Goal: Task Accomplishment & Management: Manage account settings

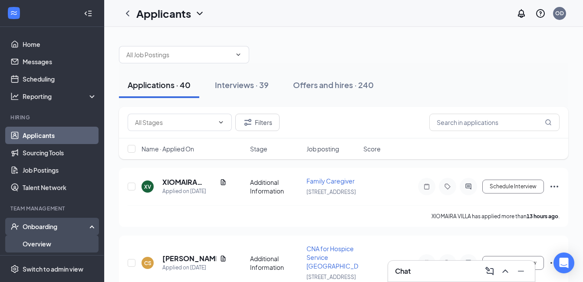
click at [40, 244] on link "Overview" at bounding box center [60, 243] width 74 height 17
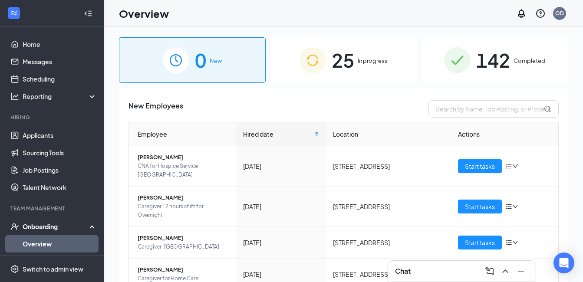
click at [340, 65] on div "25 In progress" at bounding box center [343, 60] width 147 height 46
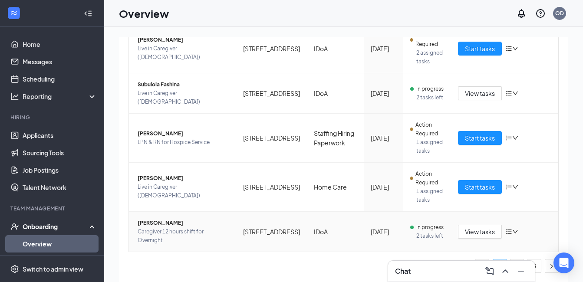
scroll to position [39, 0]
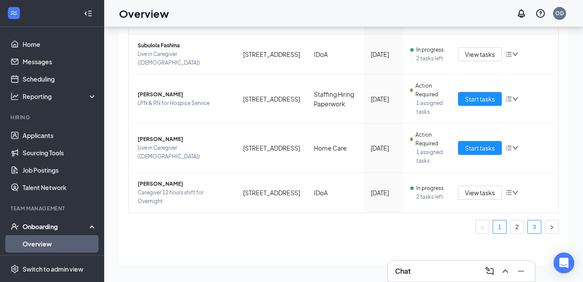
click at [528, 230] on link "3" at bounding box center [534, 227] width 13 height 13
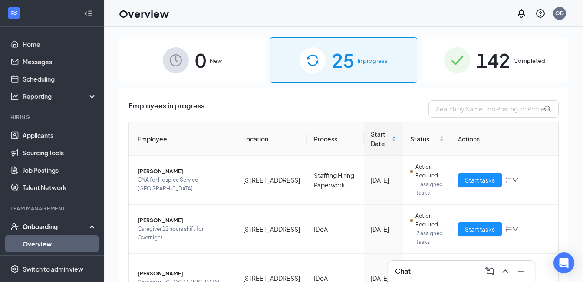
click at [501, 67] on span "142" at bounding box center [493, 60] width 34 height 30
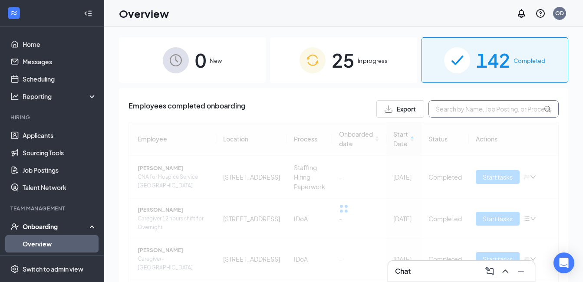
click at [442, 109] on input "text" at bounding box center [494, 108] width 130 height 17
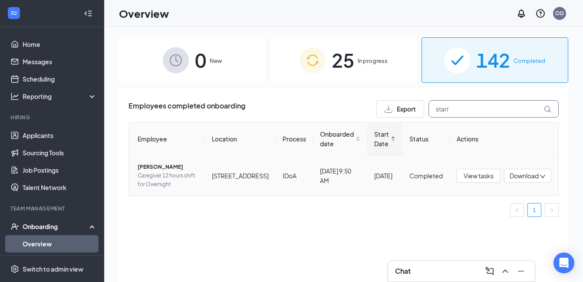
type input "starr"
drag, startPoint x: 155, startPoint y: 184, endPoint x: 589, endPoint y: 253, distance: 439.2
click at [155, 171] on span "[PERSON_NAME]" at bounding box center [168, 167] width 60 height 9
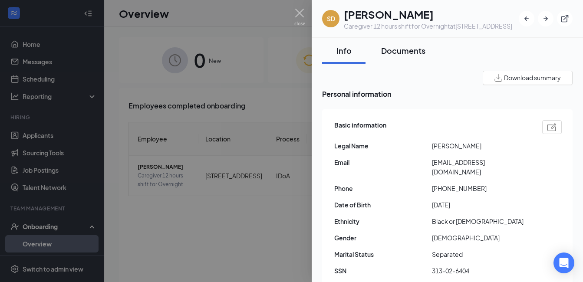
click at [411, 56] on div "Documents" at bounding box center [403, 50] width 44 height 11
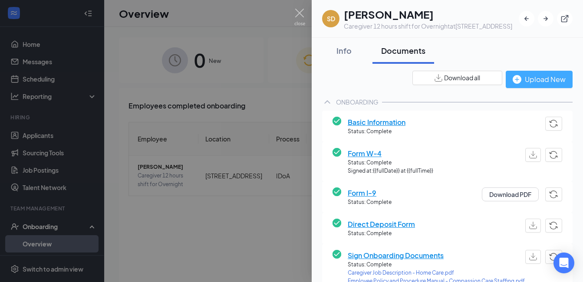
click at [541, 85] on div "Upload New" at bounding box center [539, 79] width 53 height 11
click at [538, 85] on div "Upload New" at bounding box center [539, 79] width 53 height 11
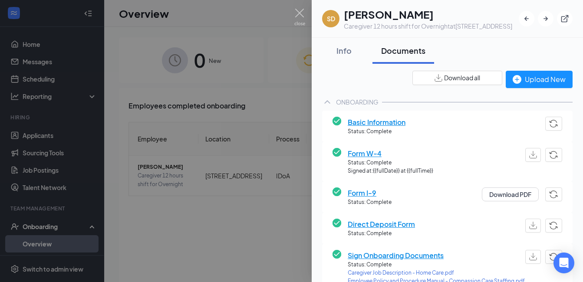
click at [548, 85] on div "Upload New" at bounding box center [539, 79] width 53 height 11
click at [534, 85] on div "Upload New" at bounding box center [539, 79] width 53 height 11
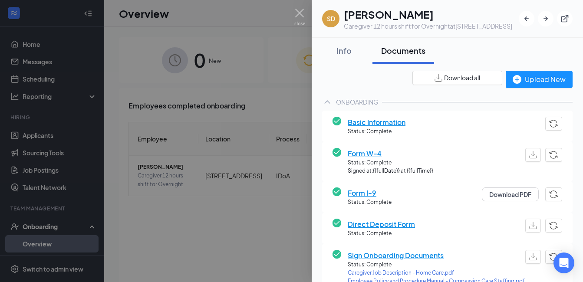
click at [530, 85] on div "Upload New" at bounding box center [539, 79] width 53 height 11
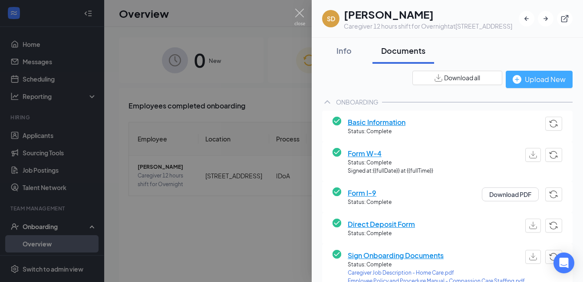
click at [540, 85] on div "Upload New" at bounding box center [539, 79] width 53 height 11
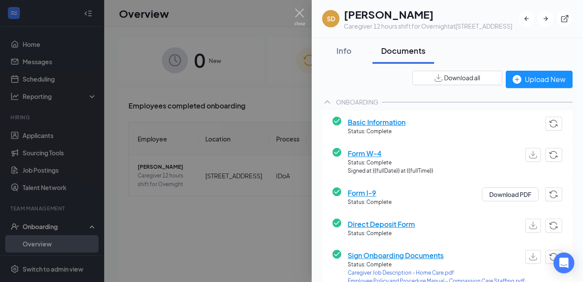
click at [531, 85] on div "Upload New" at bounding box center [539, 79] width 53 height 11
click at [299, 12] on img at bounding box center [299, 17] width 11 height 17
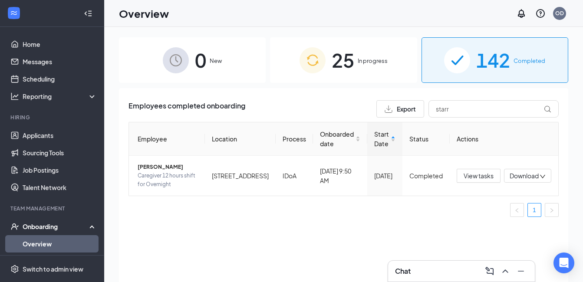
click at [366, 62] on span "In progress" at bounding box center [373, 60] width 30 height 9
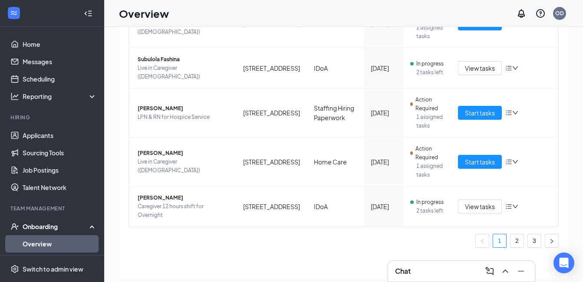
scroll to position [39, 0]
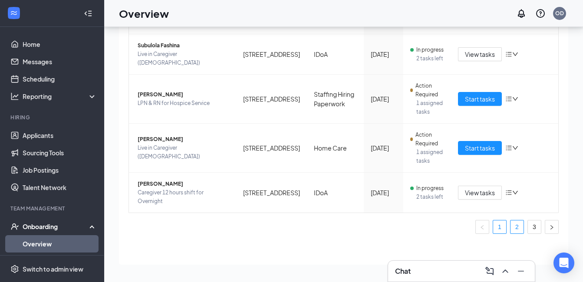
click at [514, 227] on link "2" at bounding box center [517, 227] width 13 height 13
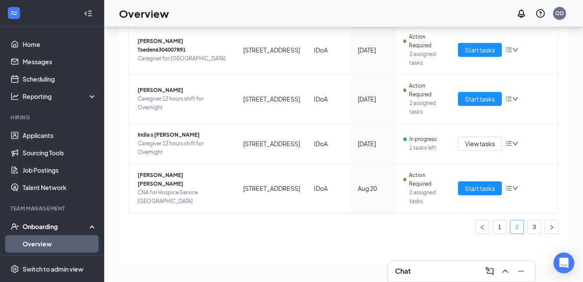
scroll to position [370, 0]
click at [529, 228] on link "3" at bounding box center [534, 227] width 13 height 13
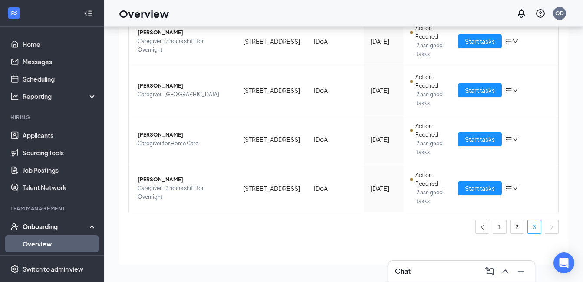
scroll to position [149, 0]
click at [465, 191] on span "Start tasks" at bounding box center [480, 189] width 30 height 10
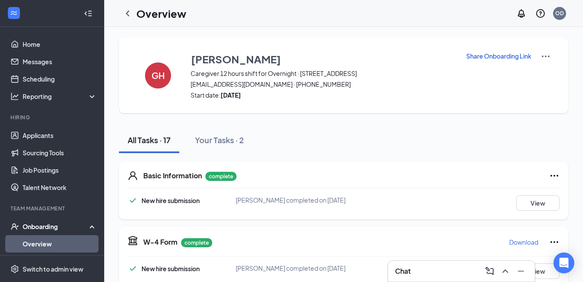
click at [512, 56] on p "Share Onboarding Link" at bounding box center [498, 56] width 65 height 9
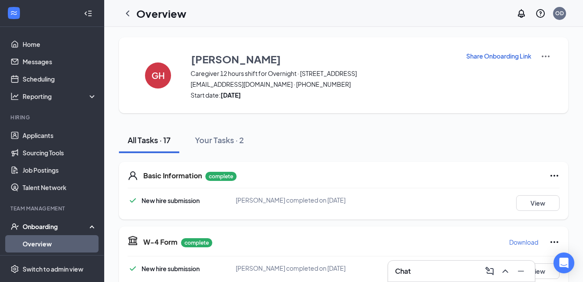
click at [127, 14] on icon "ChevronLeft" at bounding box center [127, 13] width 3 height 6
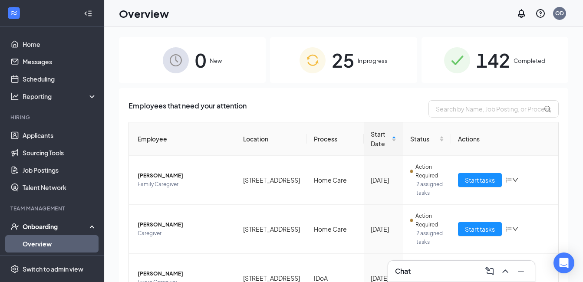
click at [505, 65] on span "142" at bounding box center [493, 60] width 34 height 30
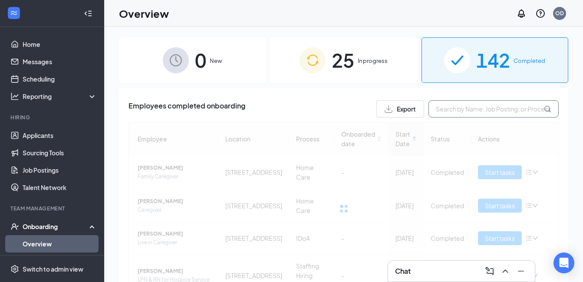
click at [444, 108] on input "text" at bounding box center [494, 108] width 130 height 17
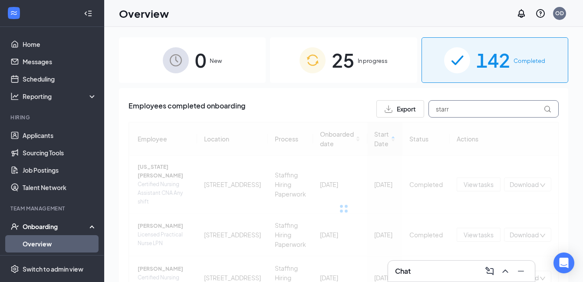
type input "starr"
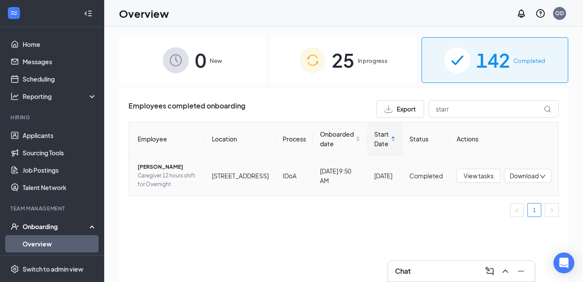
click at [150, 171] on span "[PERSON_NAME]" at bounding box center [168, 167] width 60 height 9
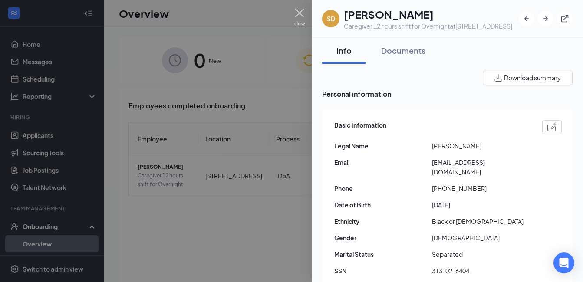
click at [302, 10] on img at bounding box center [299, 17] width 11 height 17
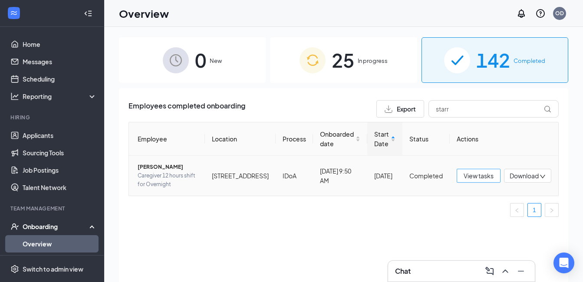
click at [479, 181] on span "View tasks" at bounding box center [479, 176] width 30 height 10
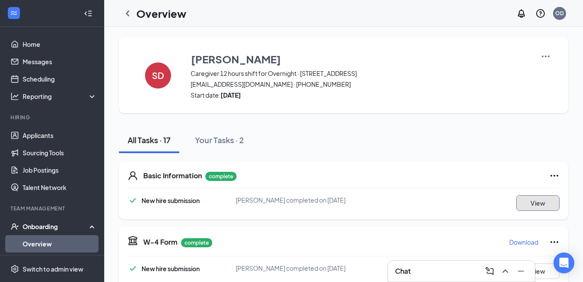
click at [529, 199] on button "View" at bounding box center [537, 203] width 43 height 16
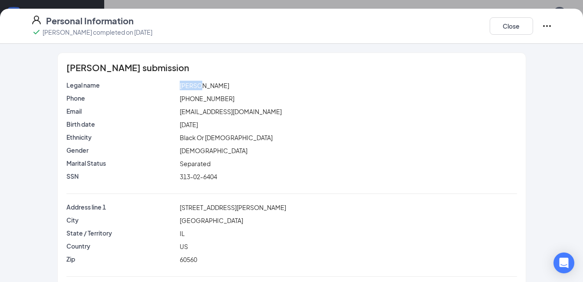
drag, startPoint x: 191, startPoint y: 85, endPoint x: 169, endPoint y: 86, distance: 21.7
click at [169, 86] on div "Legal name [PERSON_NAME]" at bounding box center [292, 86] width 454 height 10
copy div "Starr"
drag, startPoint x: 208, startPoint y: 84, endPoint x: 193, endPoint y: 88, distance: 16.1
click at [193, 88] on div "[PERSON_NAME]" at bounding box center [348, 86] width 341 height 10
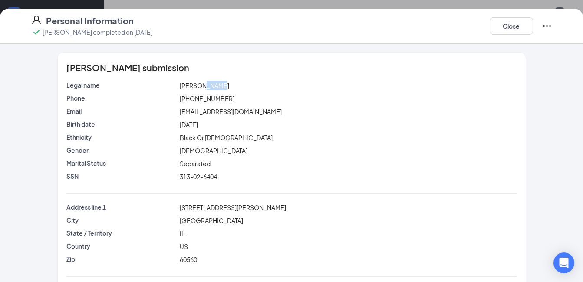
copy span "[PERSON_NAME]"
drag, startPoint x: 236, startPoint y: 208, endPoint x: 176, endPoint y: 205, distance: 60.0
click at [178, 205] on div "[STREET_ADDRESS][PERSON_NAME]" at bounding box center [348, 208] width 341 height 10
copy span "[STREET_ADDRESS][PERSON_NAME]"
drag, startPoint x: 199, startPoint y: 221, endPoint x: 176, endPoint y: 219, distance: 23.0
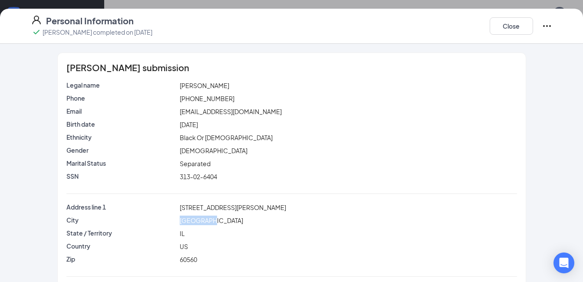
click at [178, 219] on div "[GEOGRAPHIC_DATA]" at bounding box center [348, 221] width 341 height 10
copy span "[GEOGRAPHIC_DATA]"
drag, startPoint x: 198, startPoint y: 257, endPoint x: 171, endPoint y: 258, distance: 26.9
click at [171, 258] on div "Zip 60560" at bounding box center [292, 260] width 454 height 10
copy div "60560"
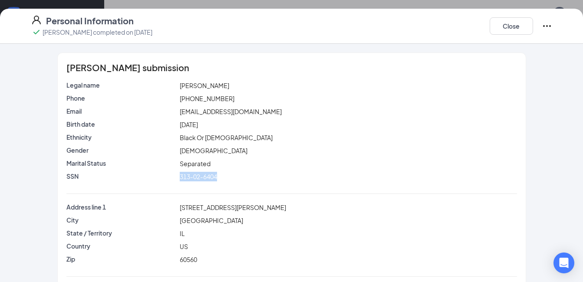
drag, startPoint x: 219, startPoint y: 176, endPoint x: 175, endPoint y: 178, distance: 44.8
click at [178, 178] on div "313-02-6404" at bounding box center [348, 177] width 341 height 10
copy span "313-02-6404"
drag, startPoint x: 220, startPoint y: 96, endPoint x: 177, endPoint y: 97, distance: 43.4
click at [178, 97] on div "[PHONE_NUMBER]" at bounding box center [348, 99] width 341 height 10
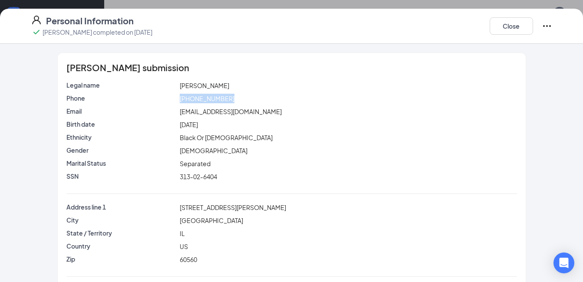
copy span "[PHONE_NUMBER]"
drag, startPoint x: 254, startPoint y: 112, endPoint x: 177, endPoint y: 114, distance: 77.3
click at [178, 114] on div "[EMAIL_ADDRESS][DOMAIN_NAME]" at bounding box center [348, 112] width 341 height 10
copy span "[EMAIL_ADDRESS][DOMAIN_NAME]"
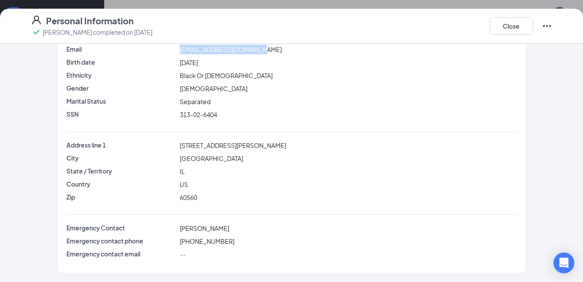
scroll to position [130, 0]
click at [508, 30] on button "Close" at bounding box center [511, 25] width 43 height 17
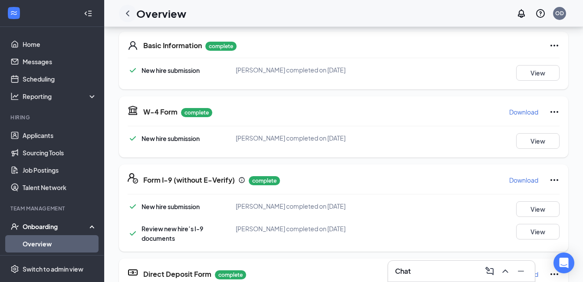
click at [127, 13] on icon "ChevronLeft" at bounding box center [127, 13] width 3 height 6
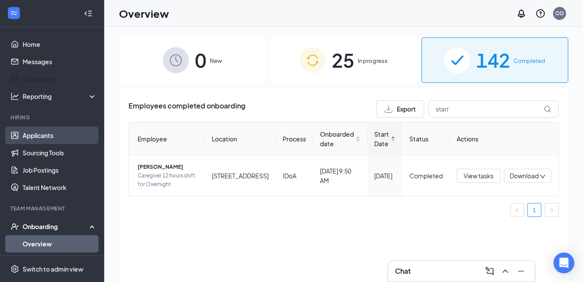
click at [44, 132] on link "Applicants" at bounding box center [60, 135] width 74 height 17
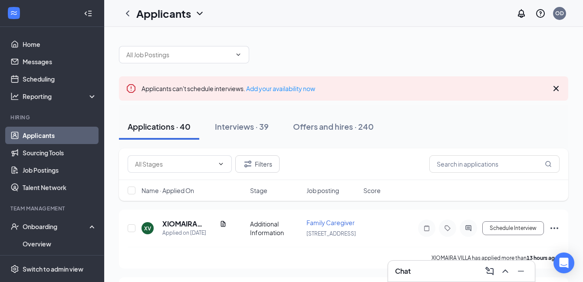
click at [555, 89] on icon "Cross" at bounding box center [556, 88] width 5 height 5
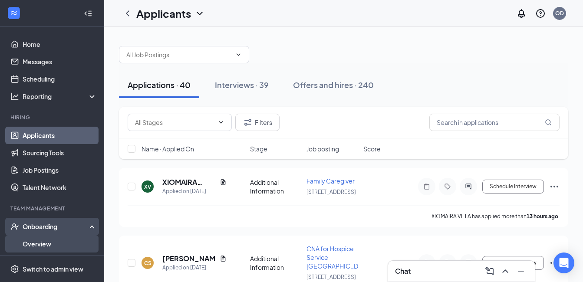
click at [46, 243] on link "Overview" at bounding box center [60, 243] width 74 height 17
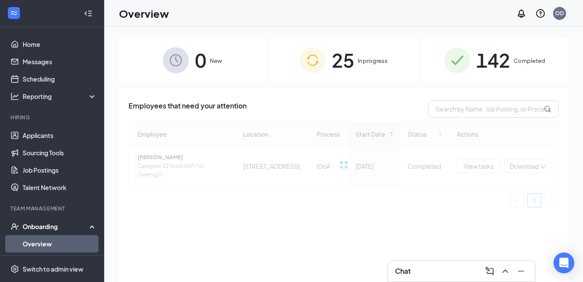
click at [362, 56] on div "25 In progress" at bounding box center [343, 60] width 147 height 46
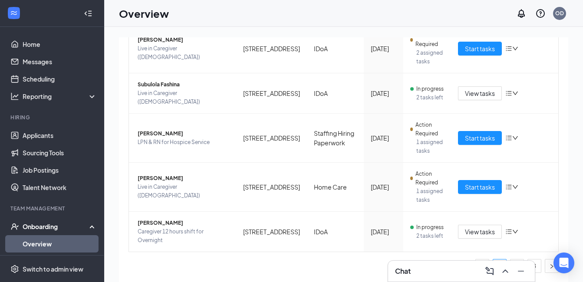
scroll to position [39, 0]
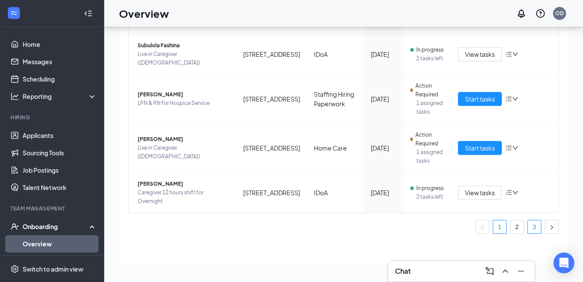
click at [533, 230] on link "3" at bounding box center [534, 227] width 13 height 13
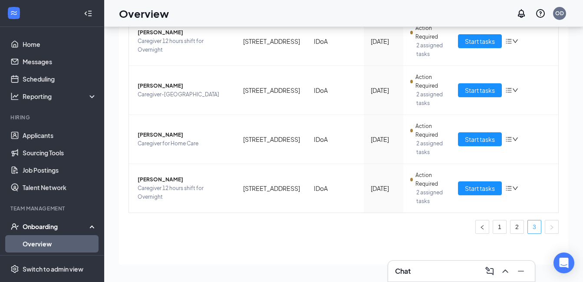
scroll to position [149, 0]
click at [476, 190] on span "Start tasks" at bounding box center [480, 189] width 30 height 10
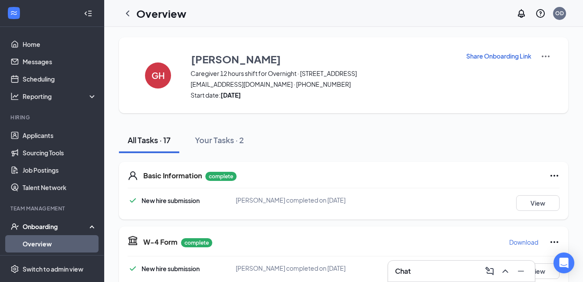
drag, startPoint x: 127, startPoint y: 14, endPoint x: 158, endPoint y: 34, distance: 36.4
click at [127, 14] on icon "ChevronLeft" at bounding box center [127, 13] width 3 height 6
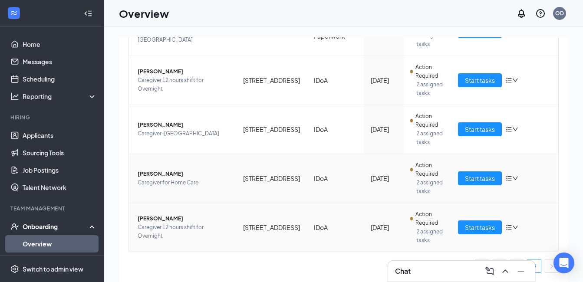
scroll to position [39, 0]
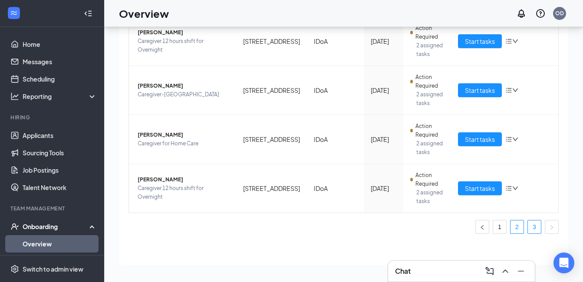
click at [511, 226] on link "2" at bounding box center [517, 227] width 13 height 13
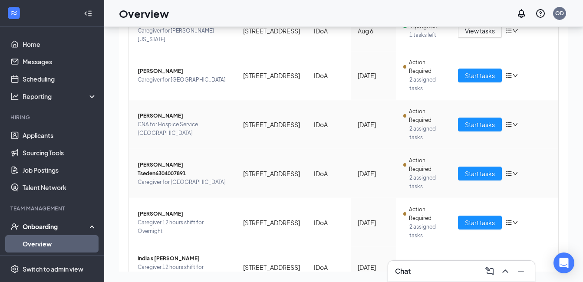
scroll to position [279, 0]
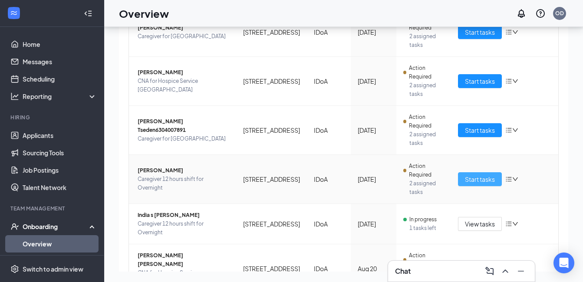
click at [476, 184] on span "Start tasks" at bounding box center [480, 180] width 30 height 10
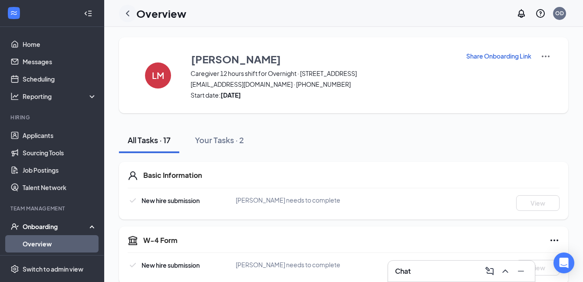
click at [129, 15] on icon "ChevronLeft" at bounding box center [127, 13] width 10 height 10
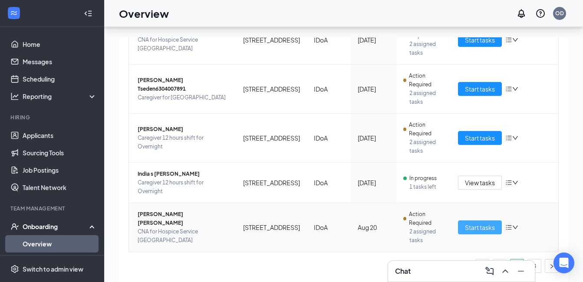
scroll to position [39, 0]
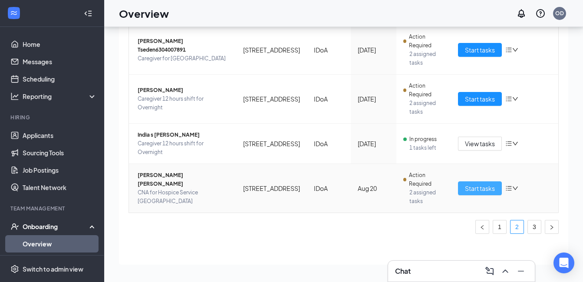
click at [475, 185] on span "Start tasks" at bounding box center [480, 189] width 30 height 10
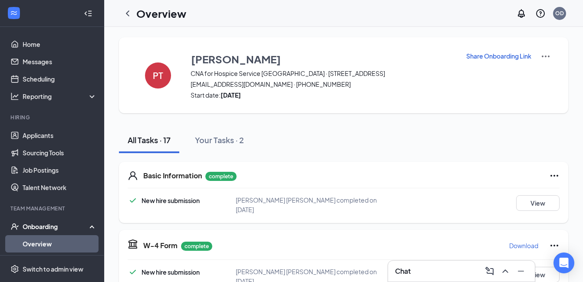
click at [126, 14] on icon "ChevronLeft" at bounding box center [127, 13] width 10 height 10
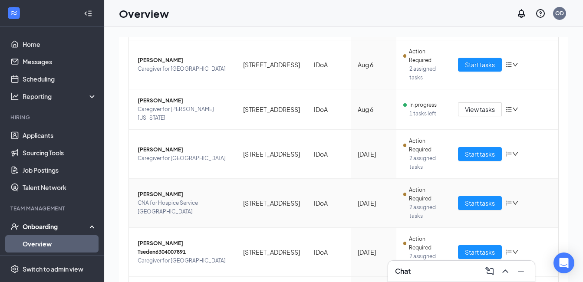
scroll to position [153, 0]
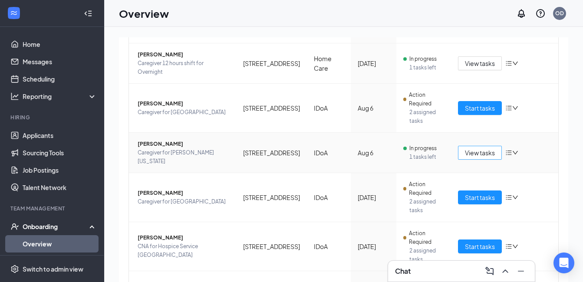
click at [476, 158] on span "View tasks" at bounding box center [480, 153] width 30 height 10
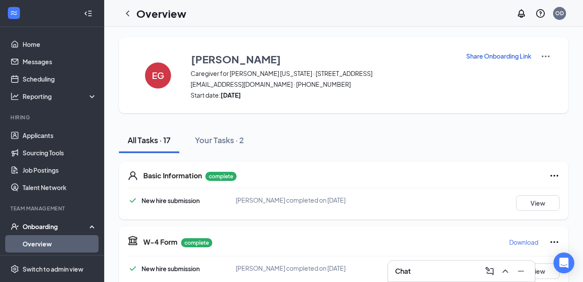
drag, startPoint x: 128, startPoint y: 13, endPoint x: 217, endPoint y: 26, distance: 90.3
click at [128, 13] on icon "ChevronLeft" at bounding box center [127, 13] width 10 height 10
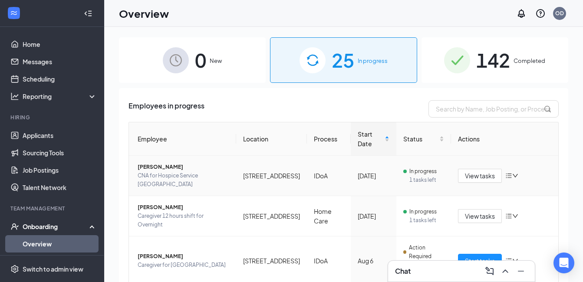
scroll to position [130, 0]
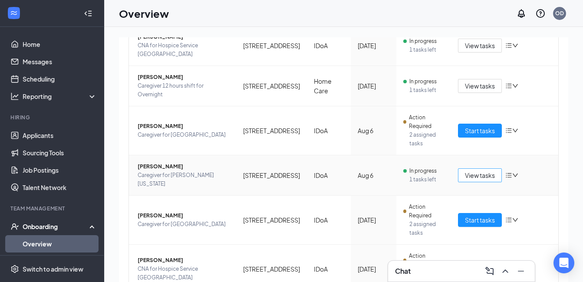
click at [468, 178] on span "View tasks" at bounding box center [480, 176] width 30 height 10
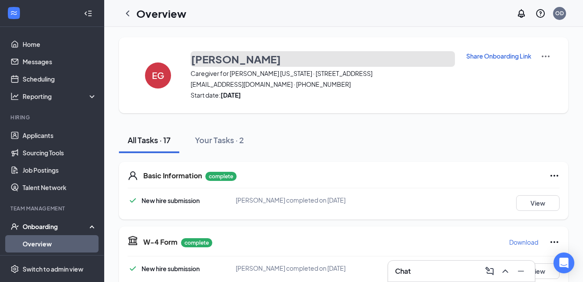
click at [211, 55] on h3 "[PERSON_NAME]" at bounding box center [236, 59] width 90 height 15
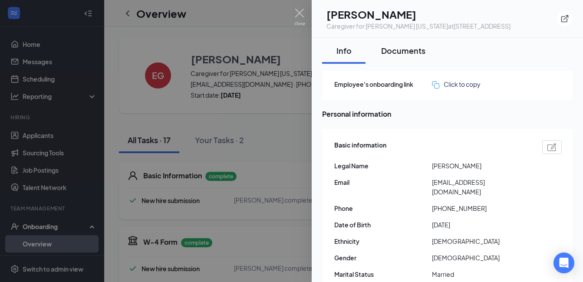
click at [414, 56] on div "Documents" at bounding box center [403, 50] width 44 height 11
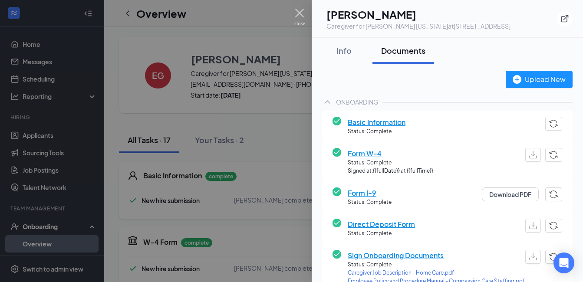
click at [301, 13] on img at bounding box center [299, 17] width 11 height 17
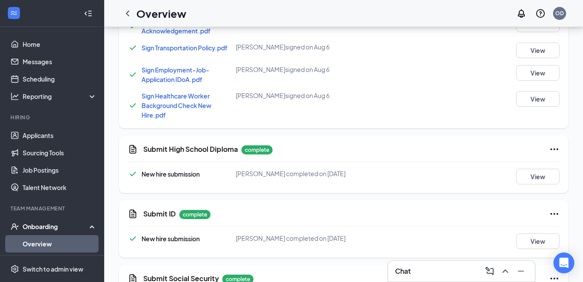
scroll to position [651, 0]
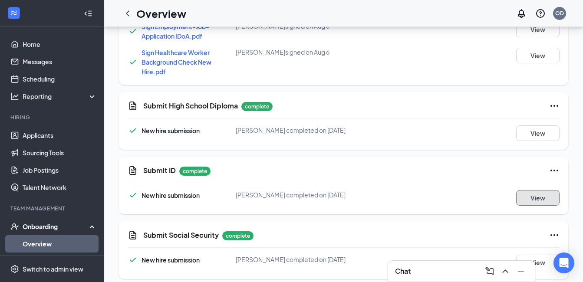
click at [528, 202] on button "View" at bounding box center [537, 198] width 43 height 16
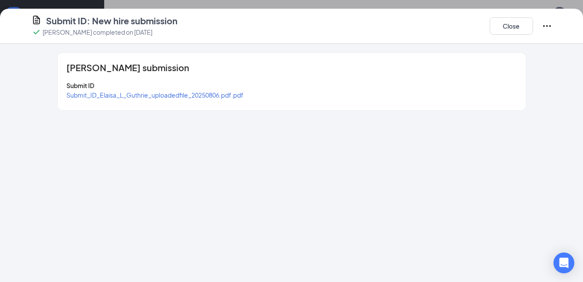
click at [132, 97] on span "Submit_ID_Elaisa_L_Guthrie_uploadedfile_20250806.pdf.pdf" at bounding box center [154, 95] width 177 height 8
click at [179, 97] on span "Submit_ID_Elaisa_L_Guthrie_uploadedfile_20250806.pdf.pdf" at bounding box center [154, 95] width 177 height 8
click at [508, 30] on button "Close" at bounding box center [511, 25] width 43 height 17
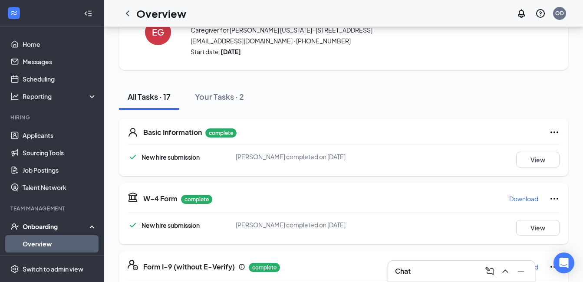
scroll to position [0, 0]
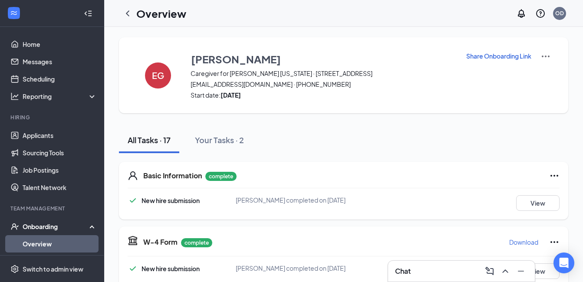
click at [496, 57] on p "Share Onboarding Link" at bounding box center [498, 56] width 65 height 9
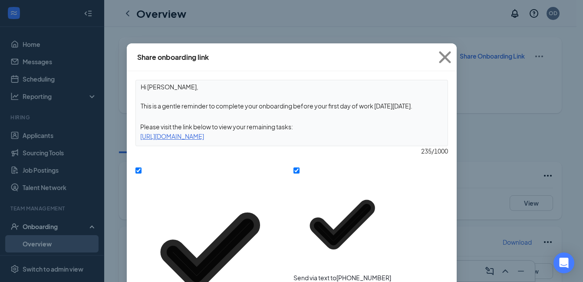
drag, startPoint x: 358, startPoint y: 138, endPoint x: 129, endPoint y: 138, distance: 228.8
click at [129, 138] on div "Hi [PERSON_NAME], This is a gentle reminder to complete your onboarding before …" at bounding box center [292, 207] width 330 height 272
copy div "[URL][DOMAIN_NAME]"
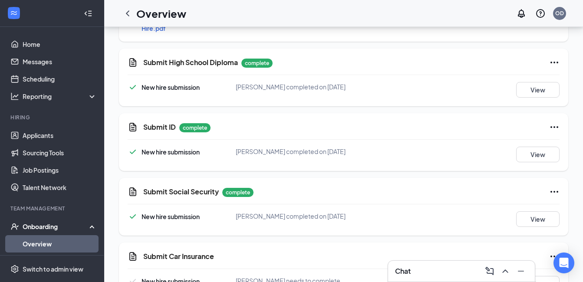
scroll to position [723, 0]
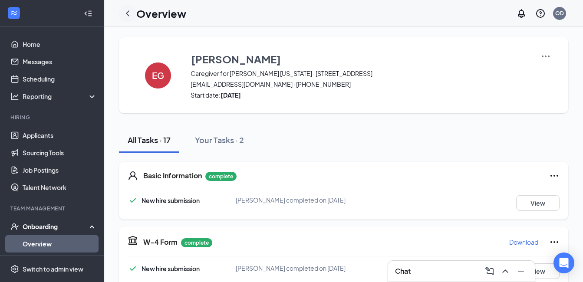
click at [125, 14] on icon "ChevronLeft" at bounding box center [127, 13] width 10 height 10
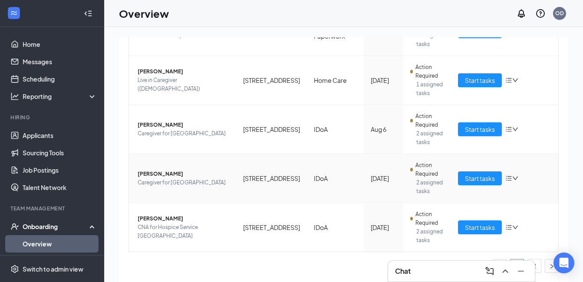
scroll to position [39, 0]
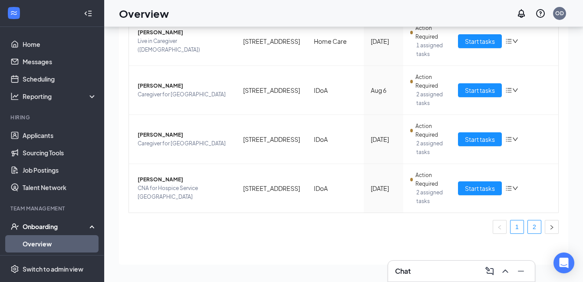
click at [528, 229] on link "2" at bounding box center [534, 227] width 13 height 13
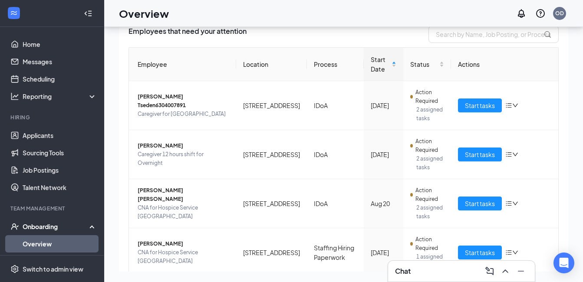
scroll to position [296, 0]
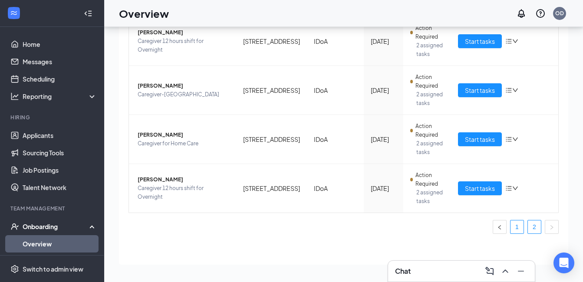
click at [514, 228] on link "1" at bounding box center [517, 227] width 13 height 13
